Goal: Task Accomplishment & Management: Manage account settings

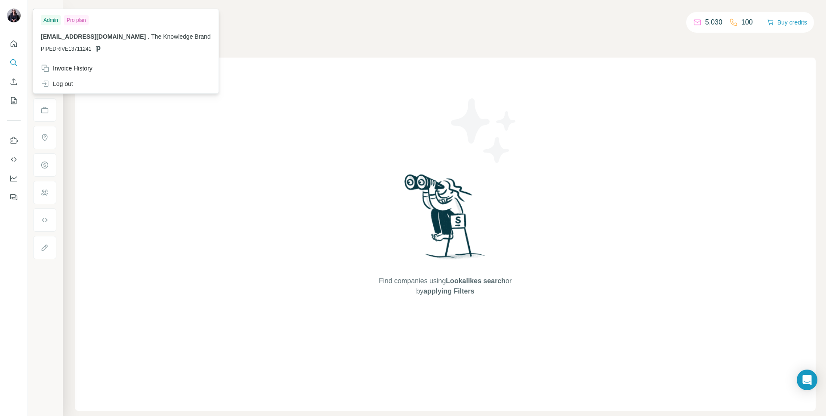
click at [15, 25] on div at bounding box center [15, 17] width 25 height 28
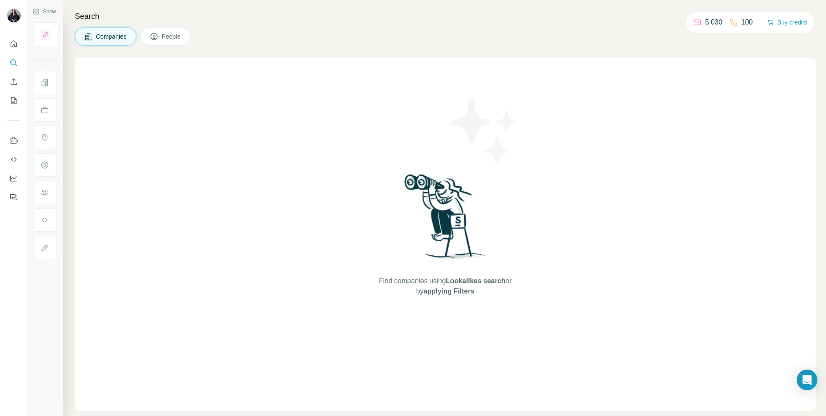
click at [15, 22] on img at bounding box center [14, 16] width 14 height 14
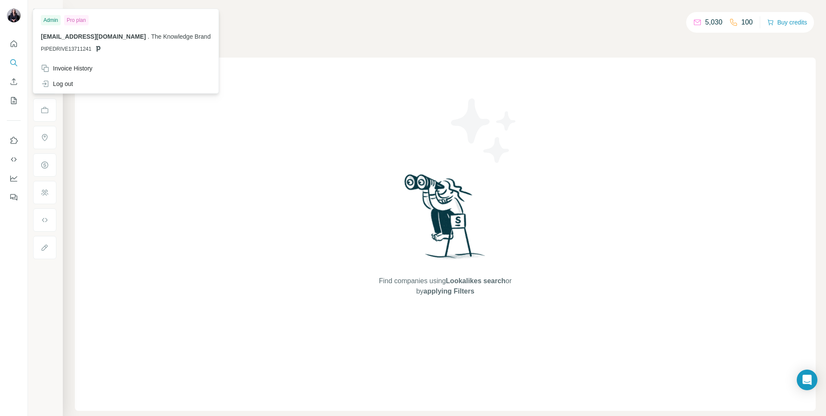
drag, startPoint x: 48, startPoint y: 19, endPoint x: 70, endPoint y: 21, distance: 21.5
click at [48, 19] on div "Admin" at bounding box center [51, 20] width 20 height 10
click at [85, 22] on div "Pro plan" at bounding box center [76, 20] width 25 height 10
click at [85, 46] on span "PIPEDRIVE13711241" at bounding box center [66, 49] width 50 height 8
click at [88, 66] on div "Invoice History" at bounding box center [67, 68] width 52 height 9
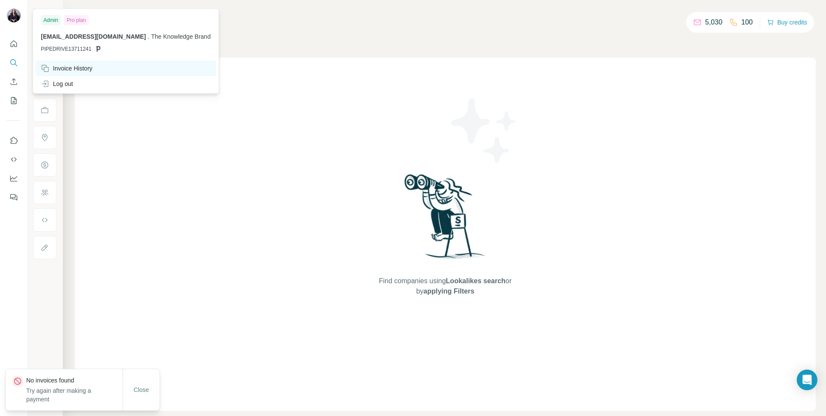
click at [89, 62] on div "Invoice History" at bounding box center [126, 68] width 180 height 15
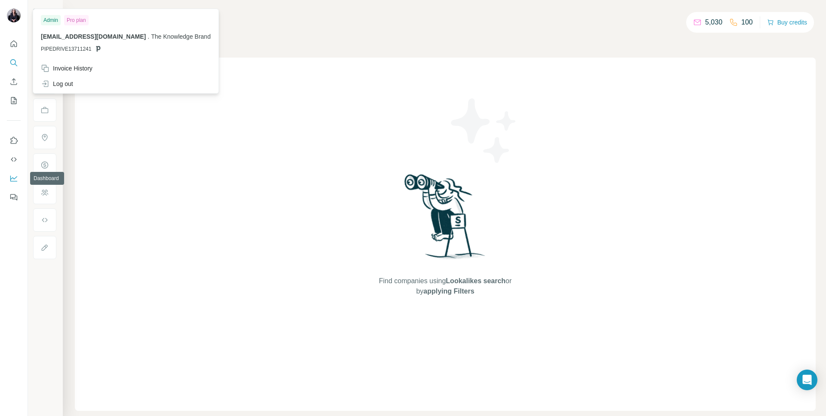
click at [11, 179] on icon "Dashboard" at bounding box center [13, 178] width 9 height 9
